Goal: Task Accomplishment & Management: Manage account settings

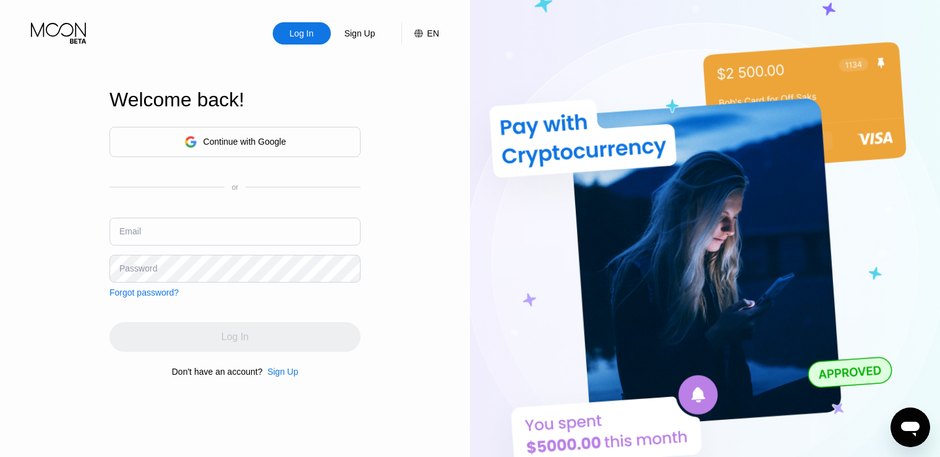
click at [59, 241] on div "Log In Sign Up EN Language English Save Welcome back! Continue with Google or E…" at bounding box center [235, 251] width 470 height 503
click at [152, 233] on input "text" at bounding box center [234, 232] width 251 height 28
paste input "[EMAIL_ADDRESS][DOMAIN_NAME]"
type input "[EMAIL_ADDRESS][DOMAIN_NAME]"
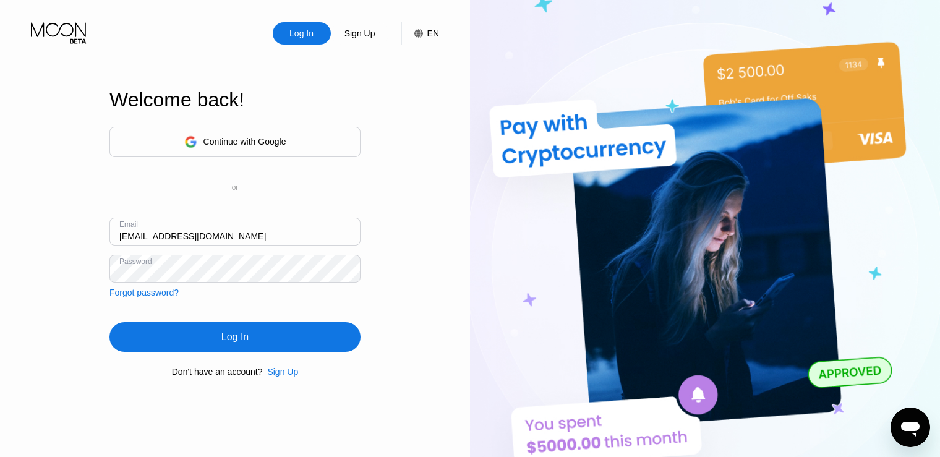
click at [205, 343] on div "Log In" at bounding box center [234, 337] width 251 height 30
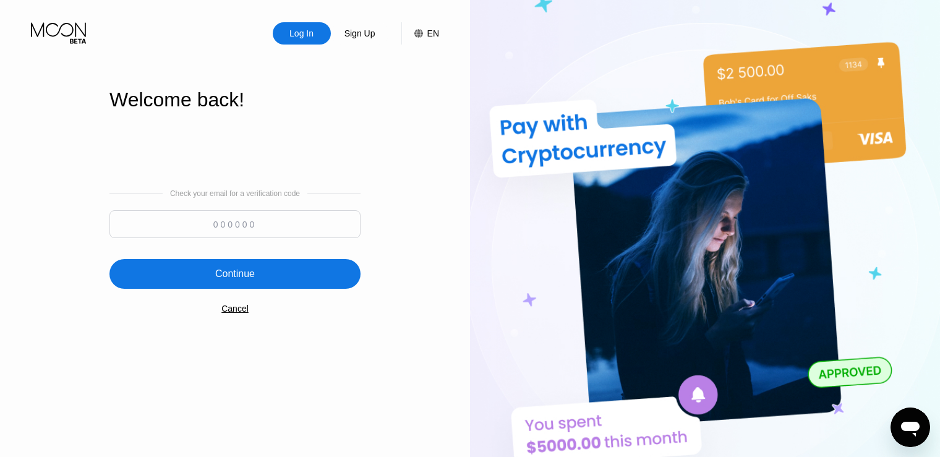
click at [212, 231] on input at bounding box center [234, 224] width 251 height 28
paste input "151798"
type input "151798"
click at [239, 275] on div "Continue" at bounding box center [235, 274] width 40 height 12
